Goal: Information Seeking & Learning: Learn about a topic

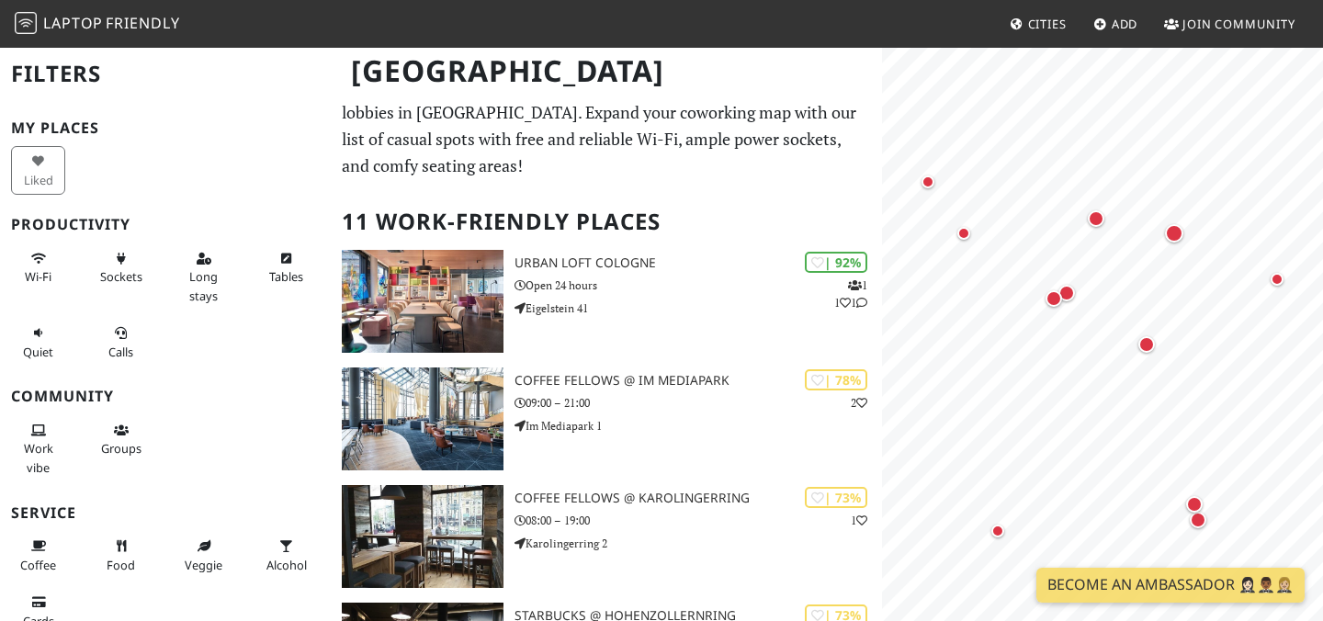
scroll to position [26, 0]
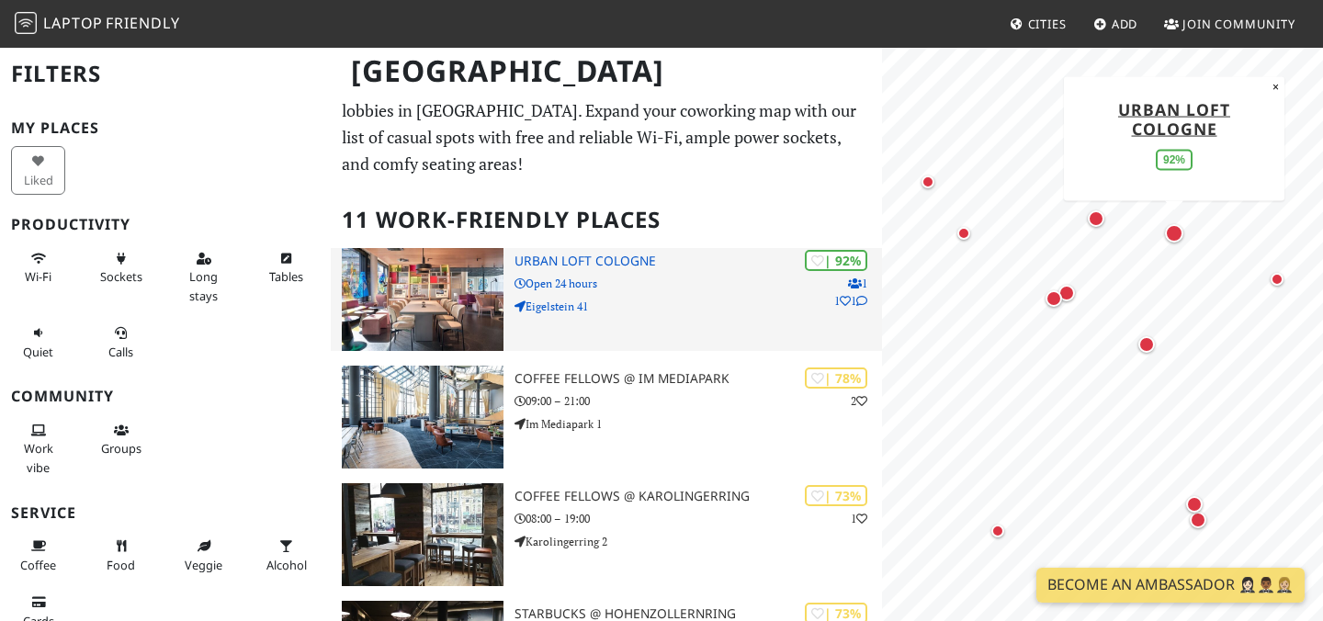
click at [598, 258] on h3 "URBAN LOFT Cologne" at bounding box center [699, 262] width 368 height 16
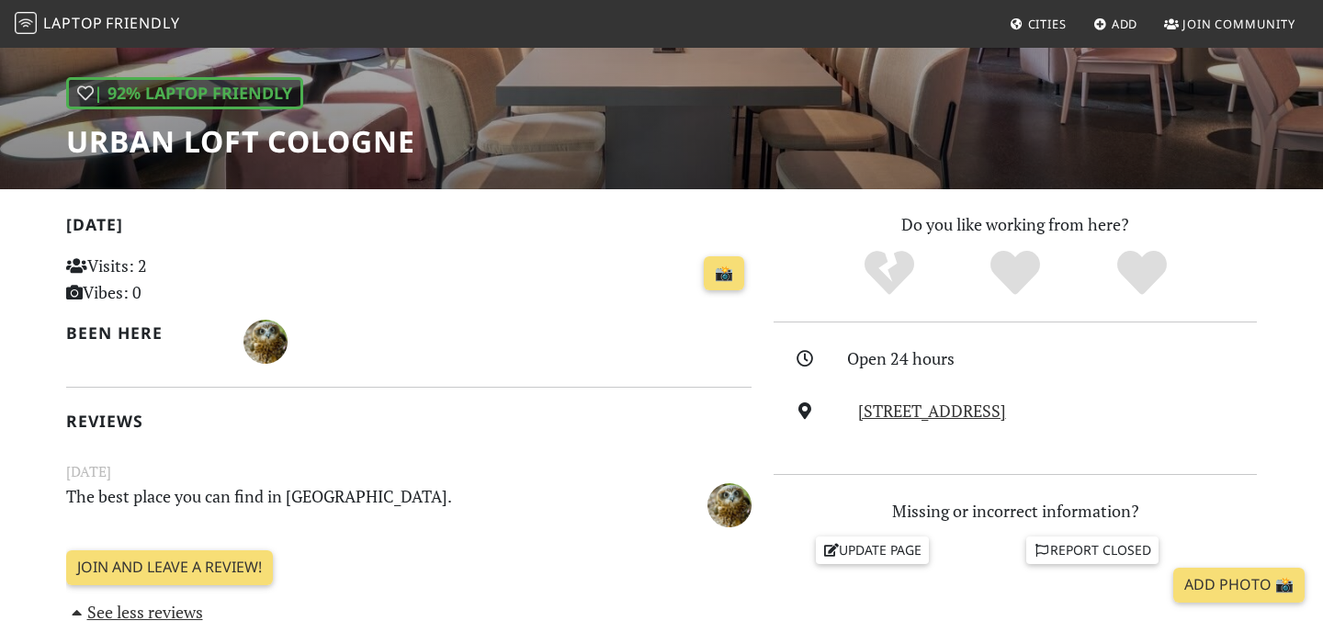
scroll to position [390, 0]
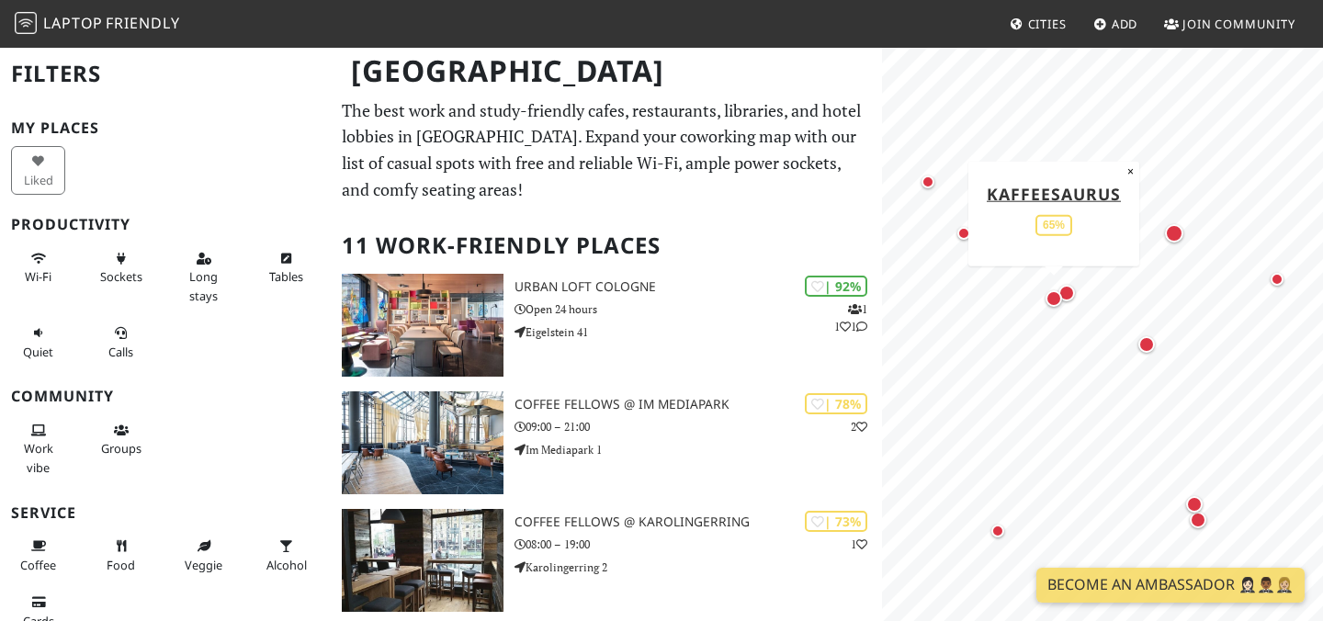
click at [1060, 309] on div "Map marker" at bounding box center [1054, 299] width 24 height 24
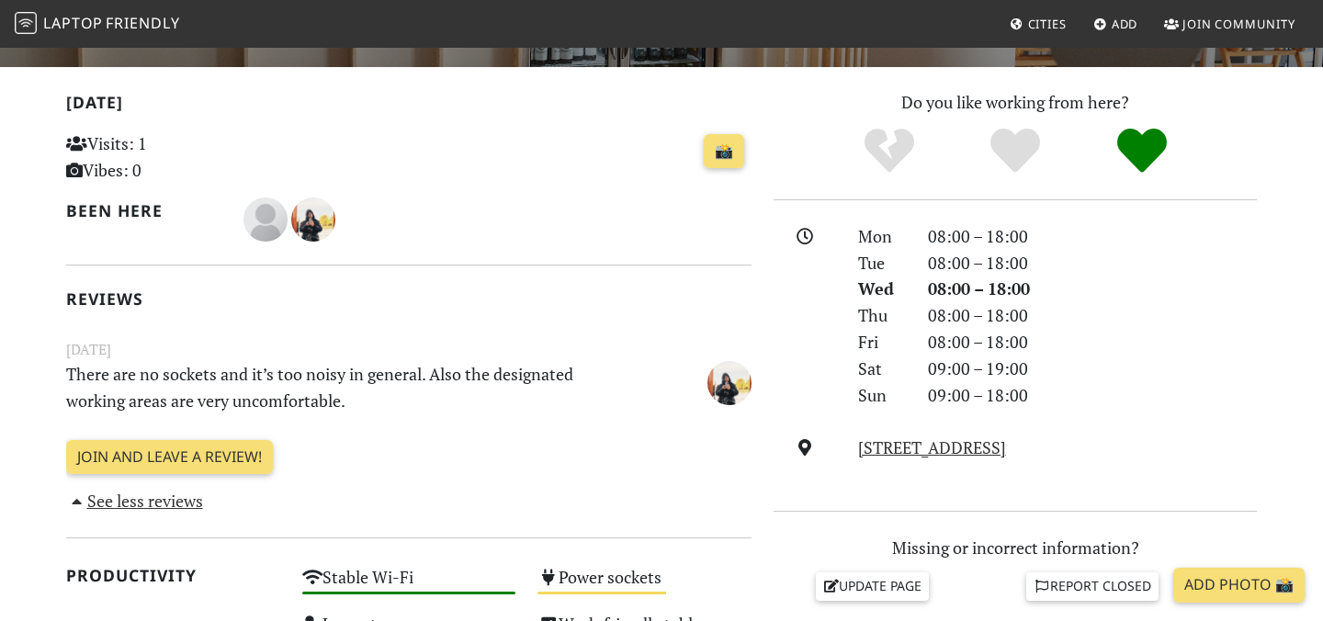
scroll to position [366, 0]
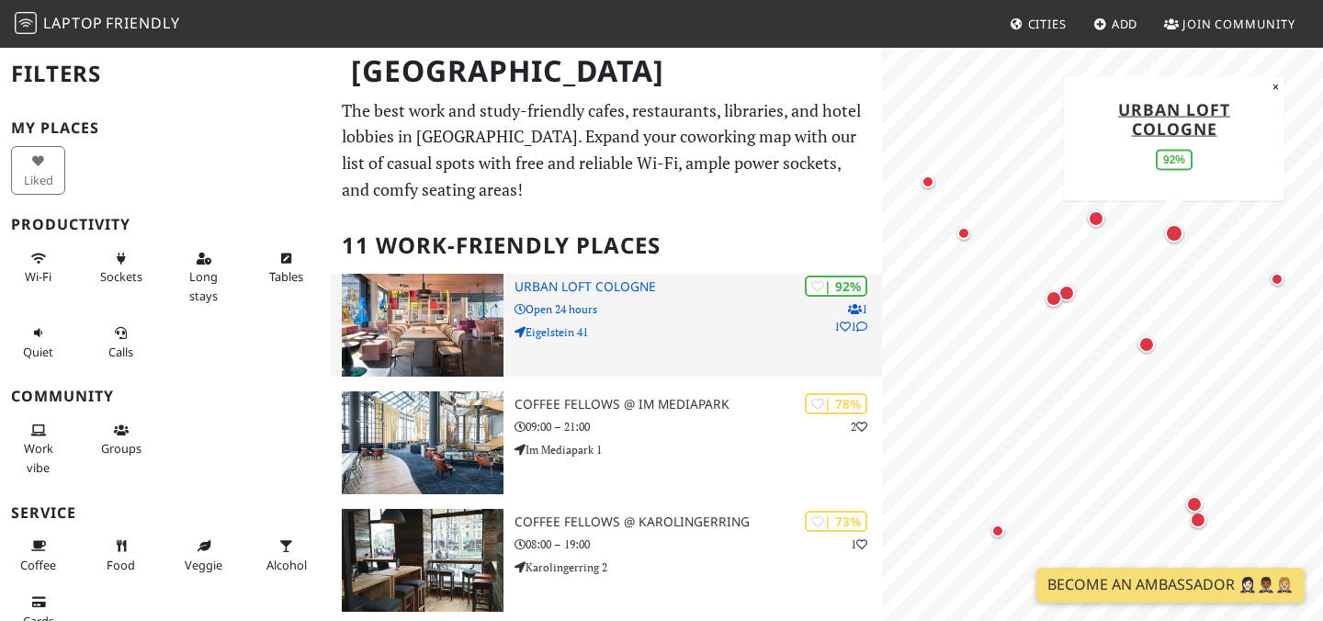
click at [583, 298] on div "| 92% 1 1 1 URBAN LOFT Cologne Open 24 hours Eigelstein 41" at bounding box center [699, 325] width 368 height 103
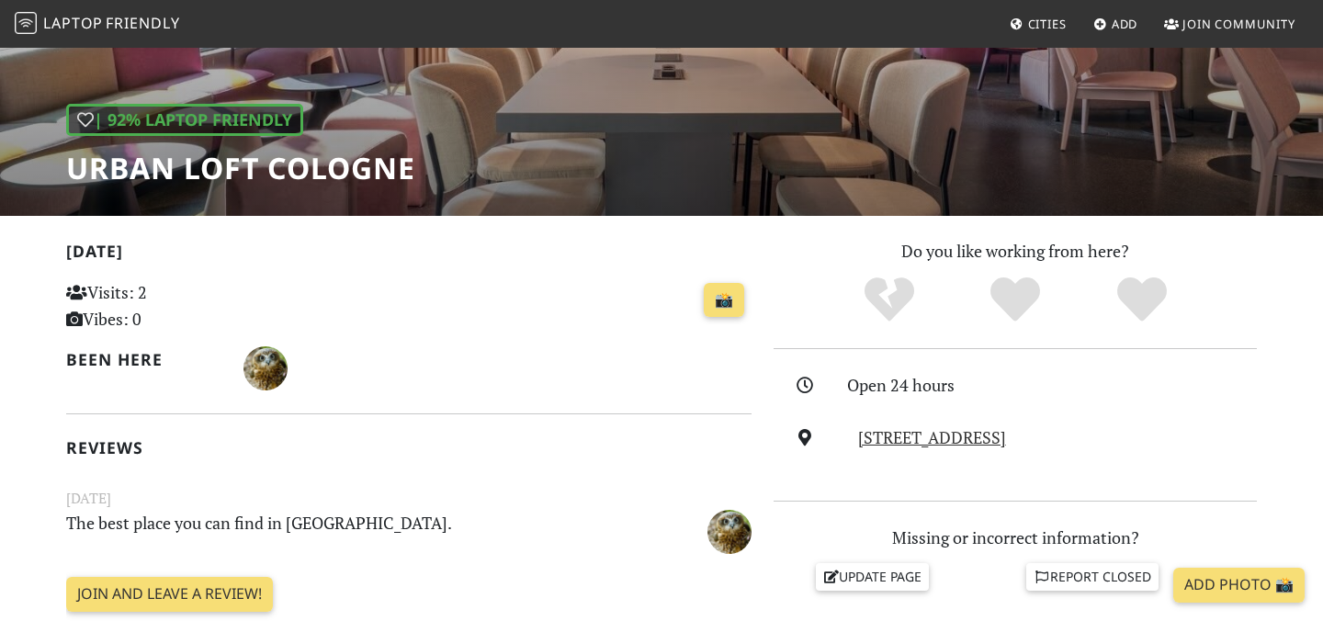
scroll to position [198, 0]
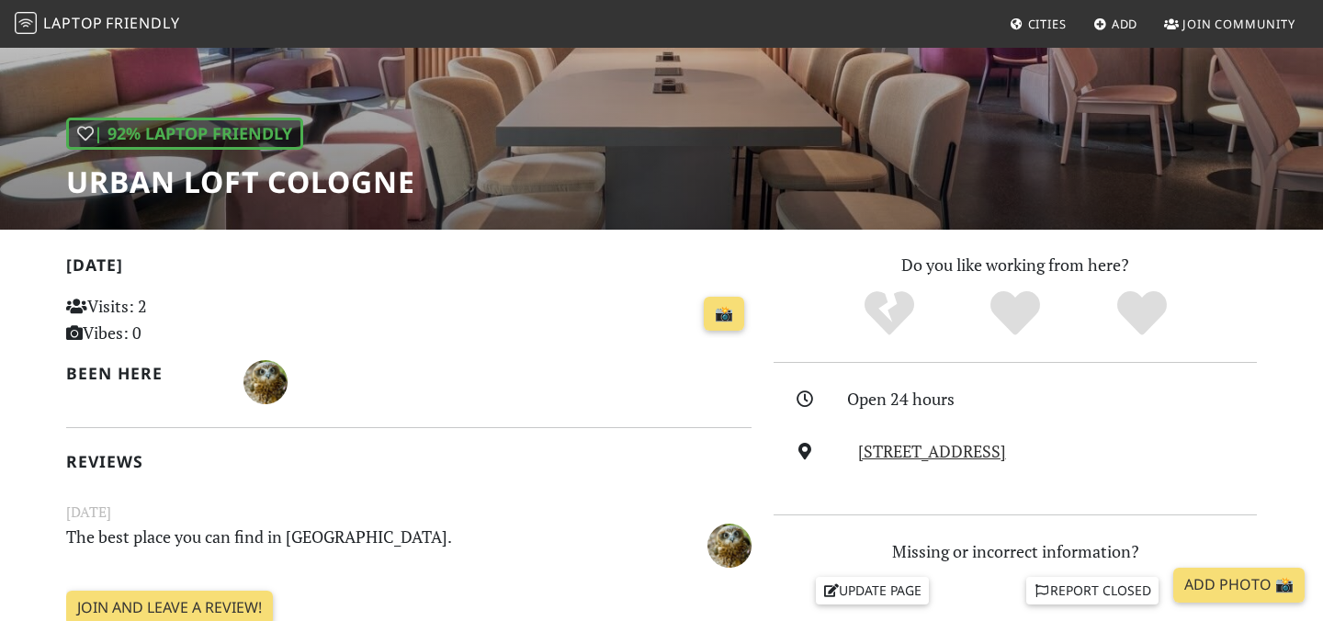
click at [232, 189] on h1 "URBAN LOFT Cologne" at bounding box center [240, 181] width 349 height 35
